Goal: Information Seeking & Learning: Learn about a topic

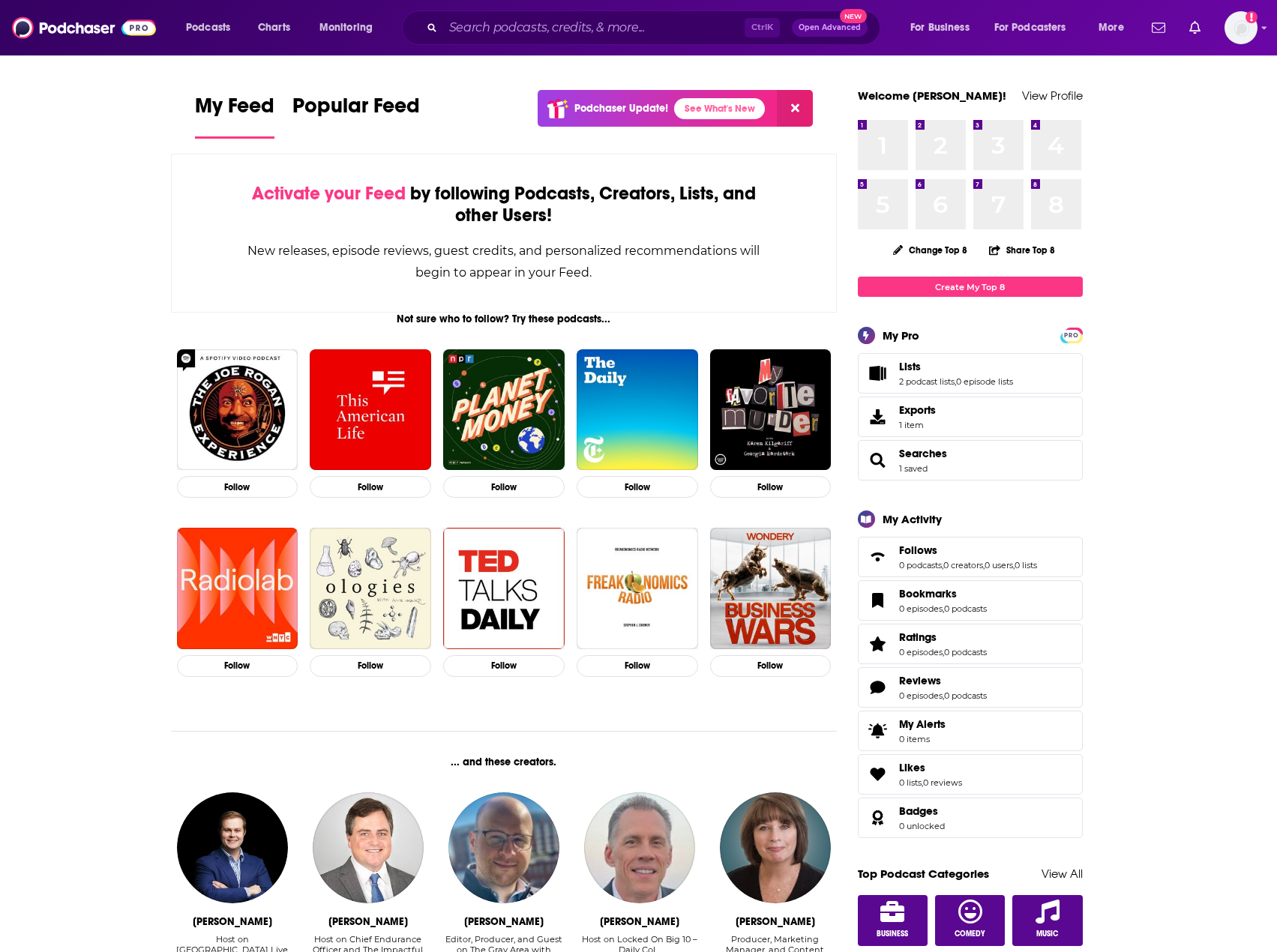
click at [676, 15] on div "Ctrl K Open Advanced New" at bounding box center [641, 28] width 478 height 34
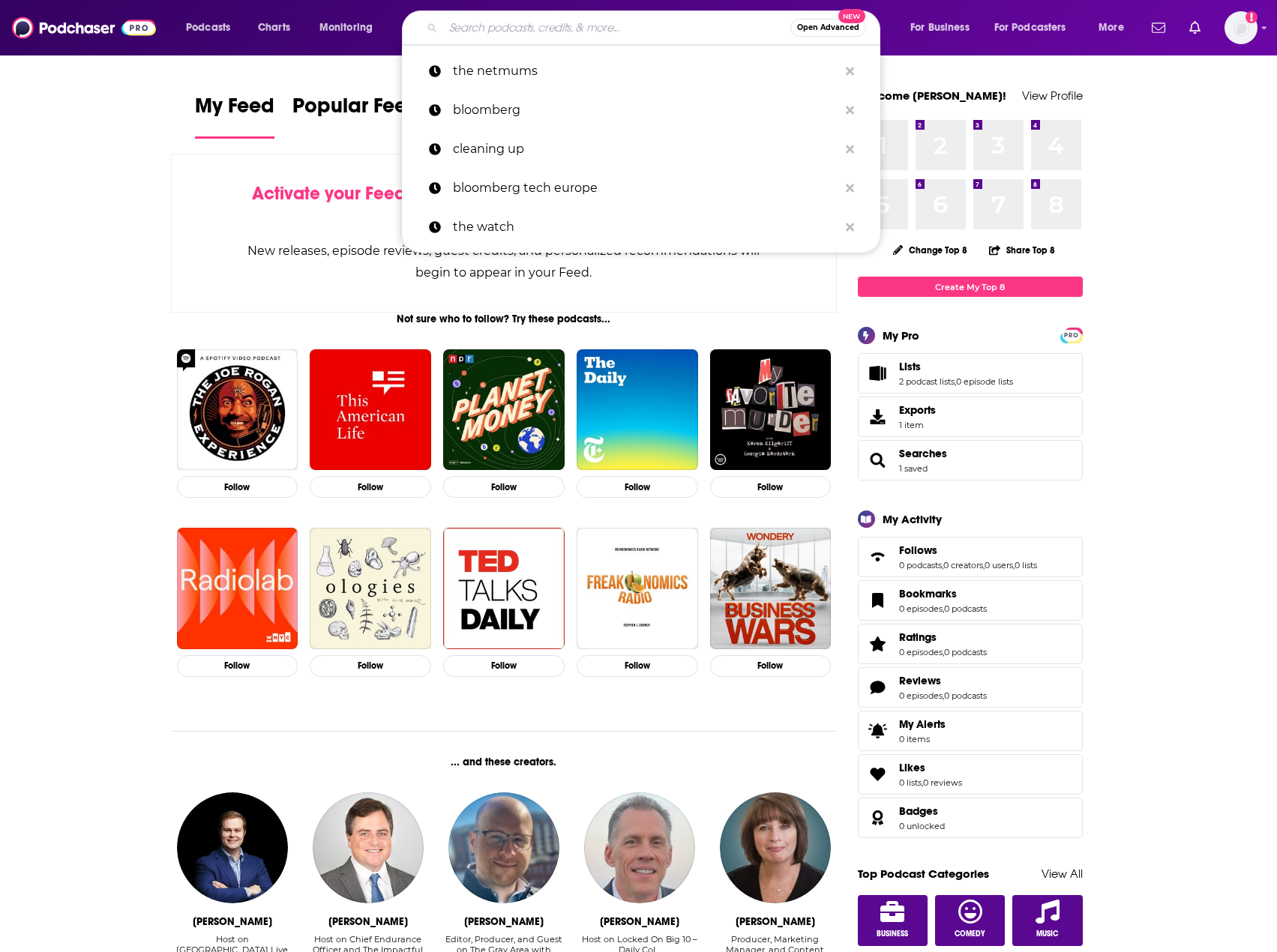
click at [662, 29] on input "Search podcasts, credits, & more..." at bounding box center [617, 28] width 347 height 24
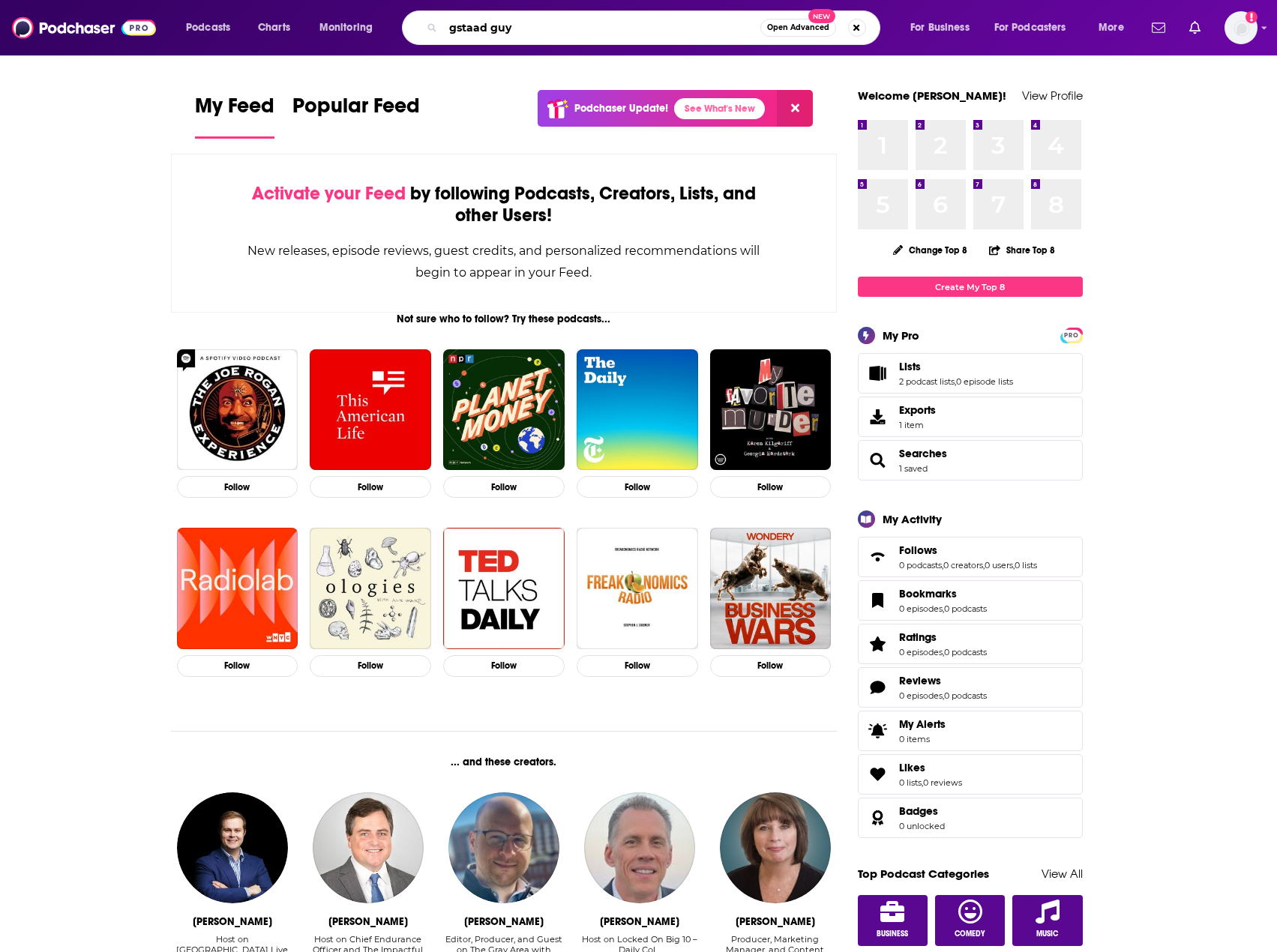
type input "gstaad guy"
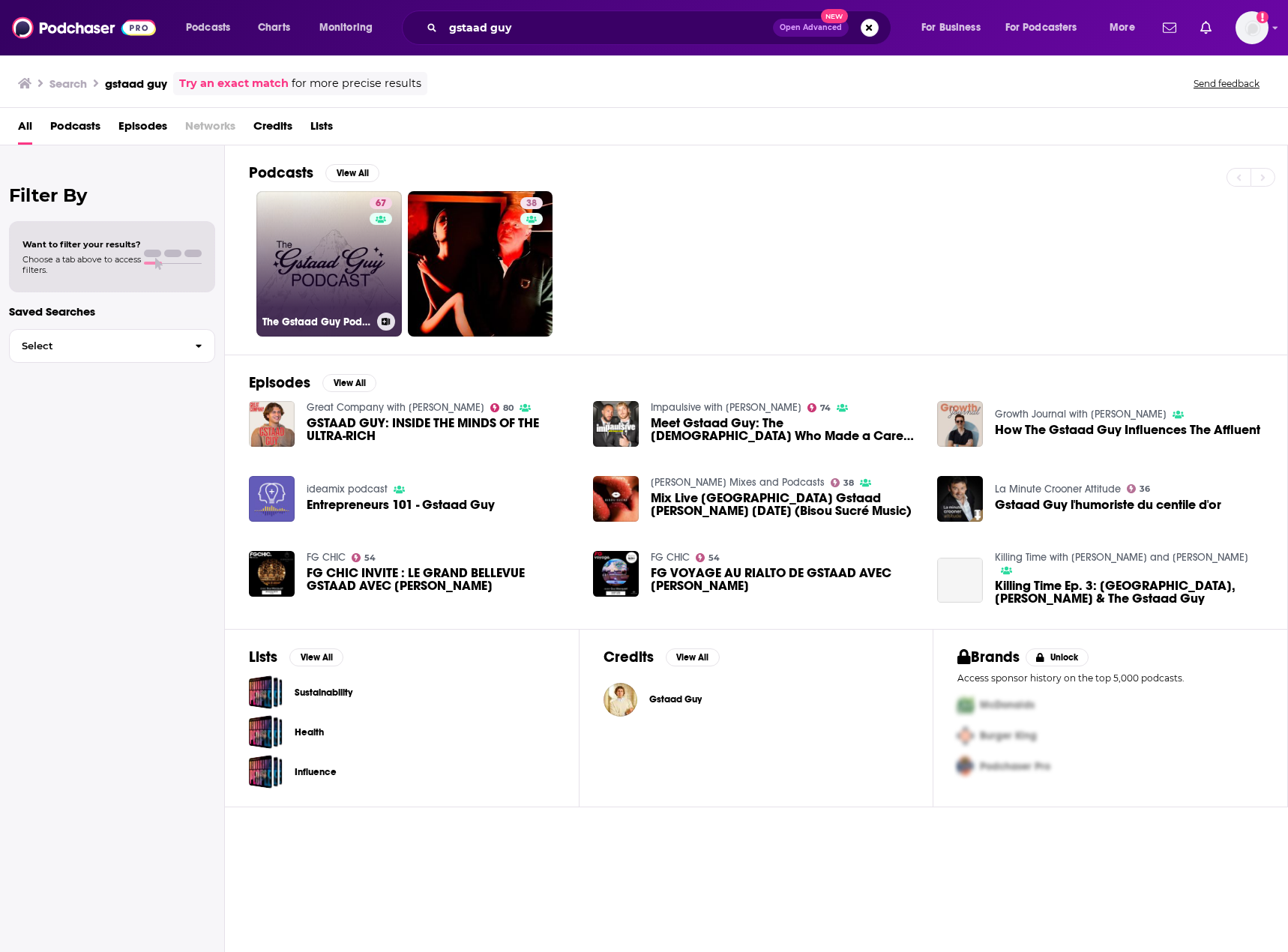
click at [287, 209] on link "67 The Gstaad Guy Podcast" at bounding box center [329, 264] width 146 height 146
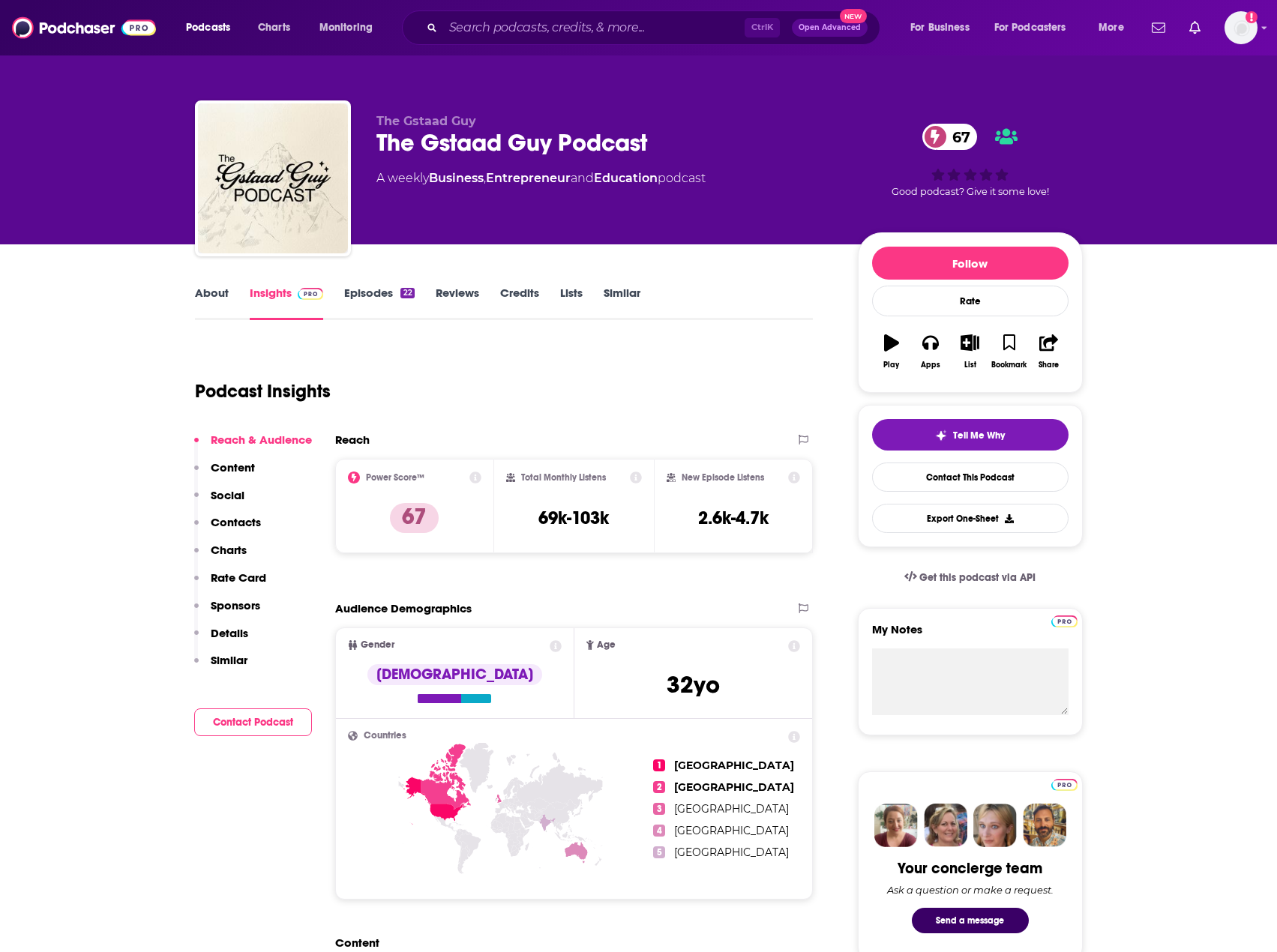
scroll to position [150, 0]
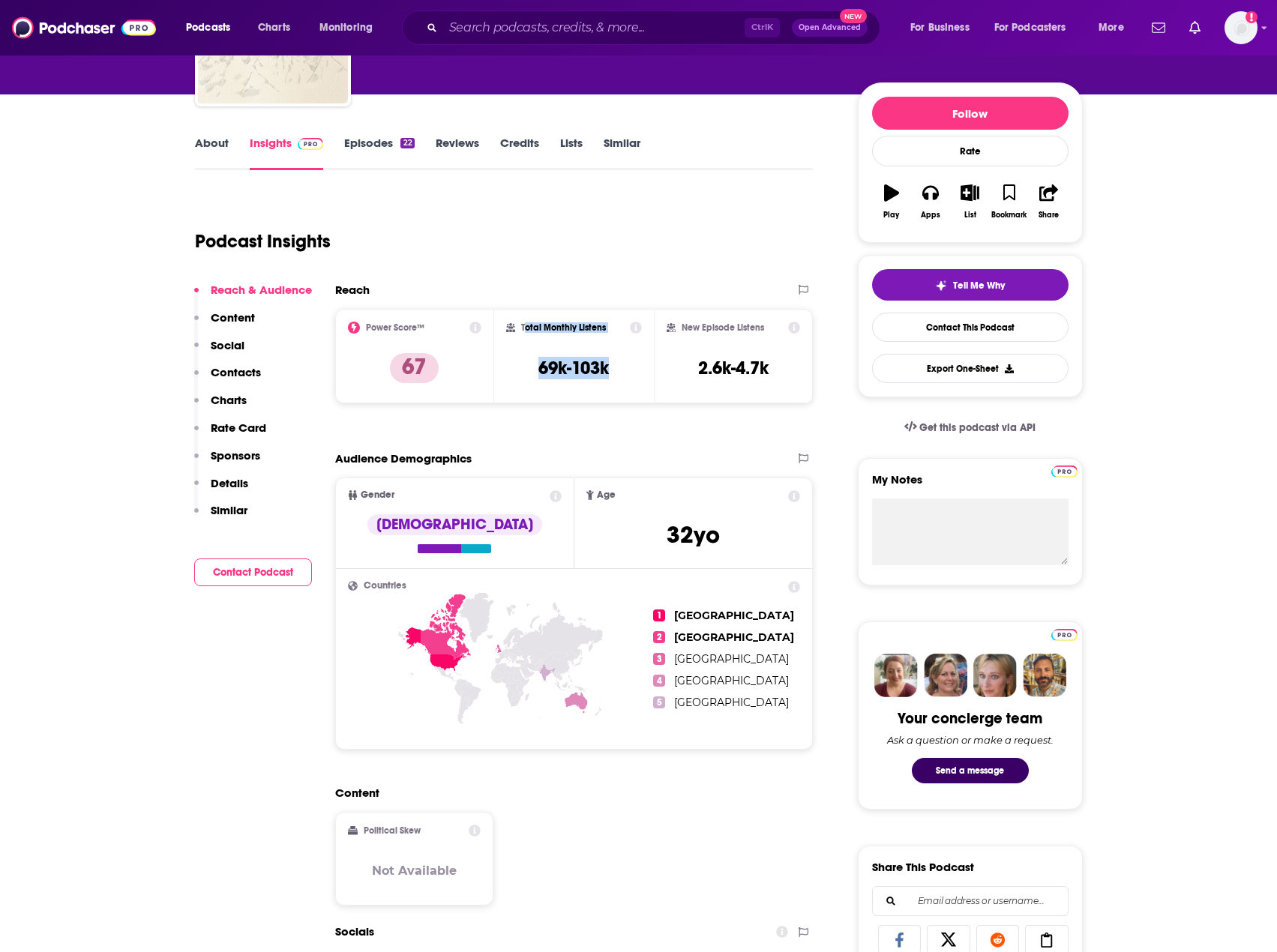
drag, startPoint x: 629, startPoint y: 377, endPoint x: 803, endPoint y: 365, distance: 174.4
click at [531, 336] on div "Total Monthly Listens 69k-103k" at bounding box center [574, 355] width 135 height 69
click at [795, 383] on div "New Episode Listens 2.6k-4.7k" at bounding box center [733, 355] width 134 height 69
drag, startPoint x: 716, startPoint y: 363, endPoint x: 522, endPoint y: 330, distance: 196.8
click at [522, 330] on div "Power Score™ 67 Total Monthly Listens 69k-103k New Episode Listens 2.6k-4.7k" at bounding box center [575, 355] width 478 height 94
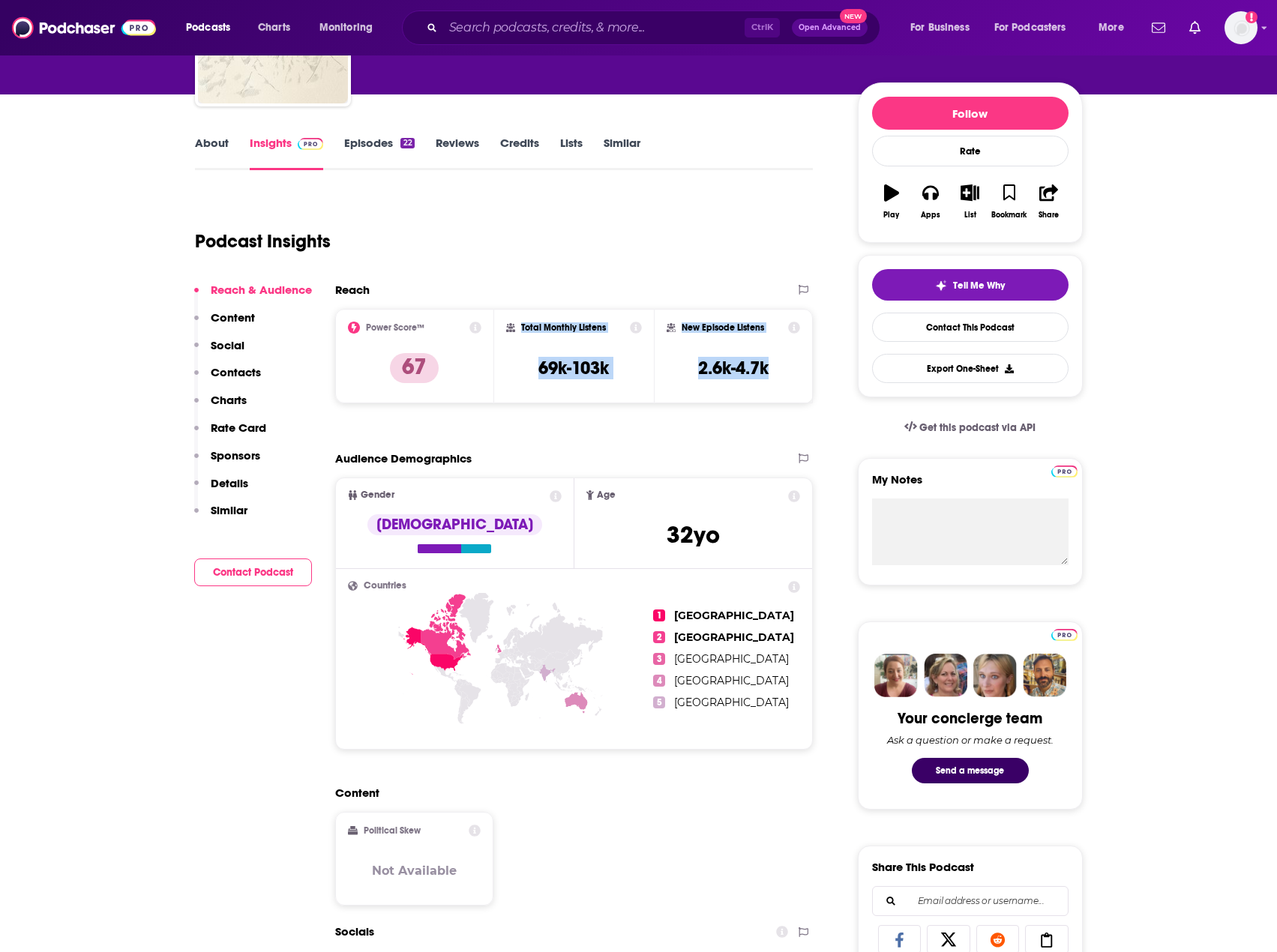
copy div "Total Monthly Listens 69k-103k New Episode Listens 2.6k-4.7k"
